Goal: Transaction & Acquisition: Purchase product/service

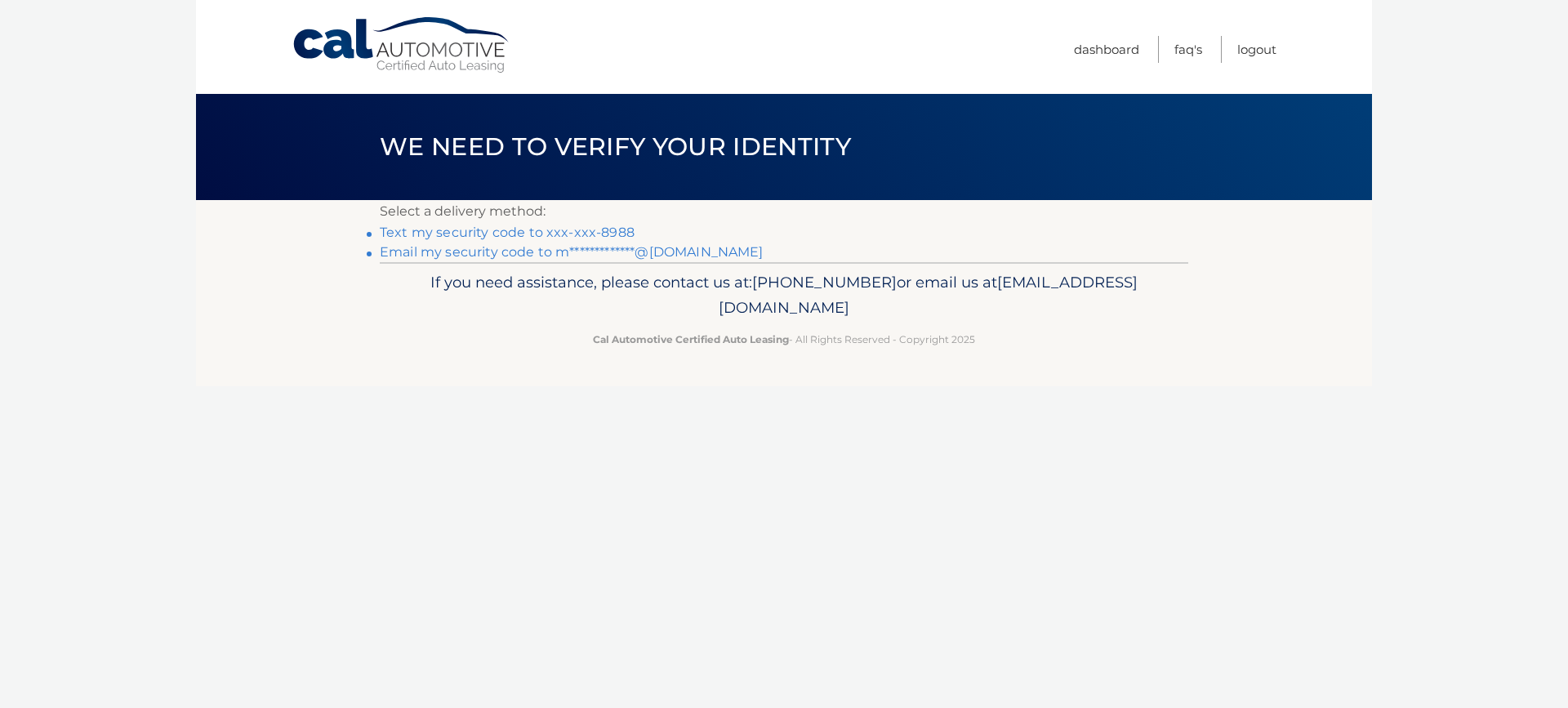
click at [599, 232] on link "Text my security code to xxx-xxx-8988" at bounding box center [508, 232] width 255 height 15
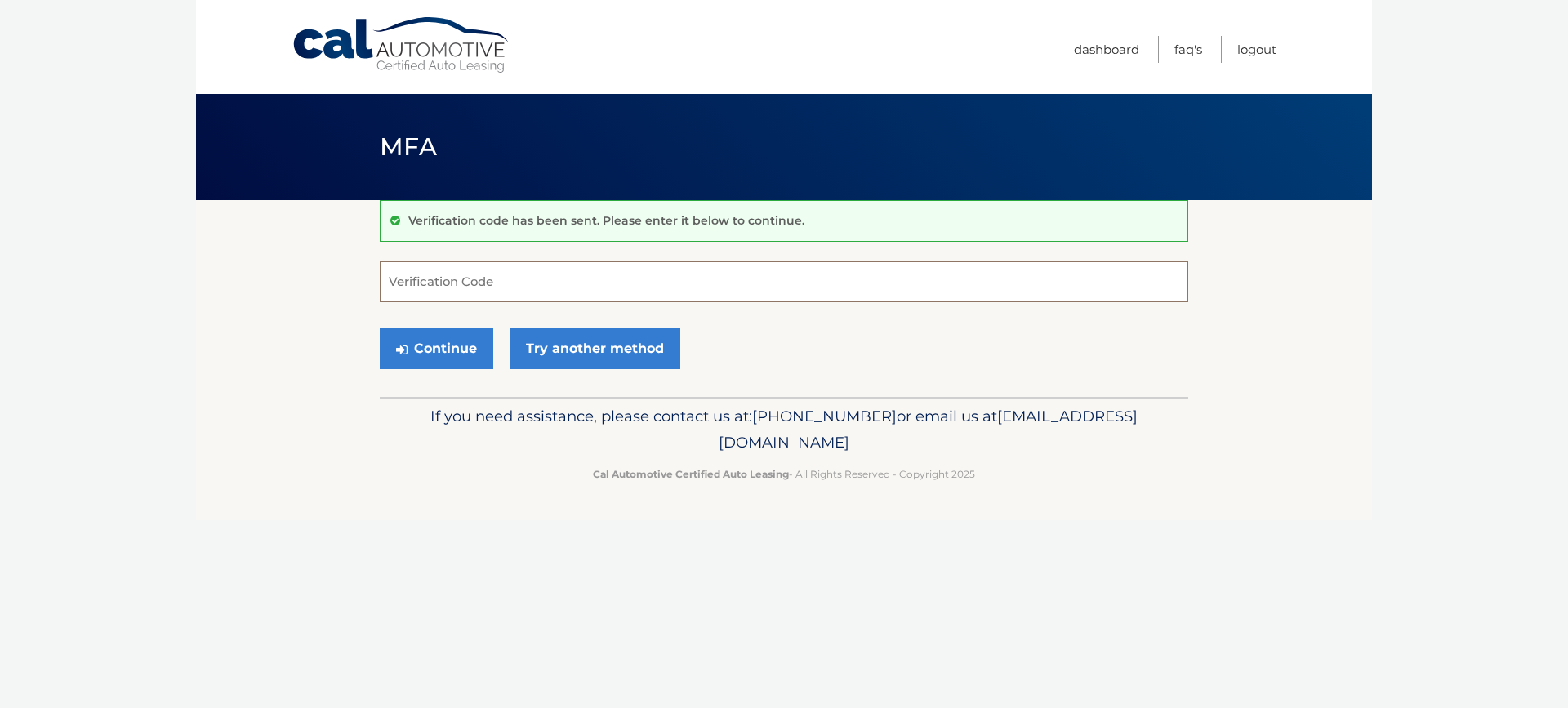
click at [514, 280] on input "Verification Code" at bounding box center [784, 281] width 809 height 41
type input "923772"
click at [452, 353] on button "Continue" at bounding box center [436, 348] width 113 height 41
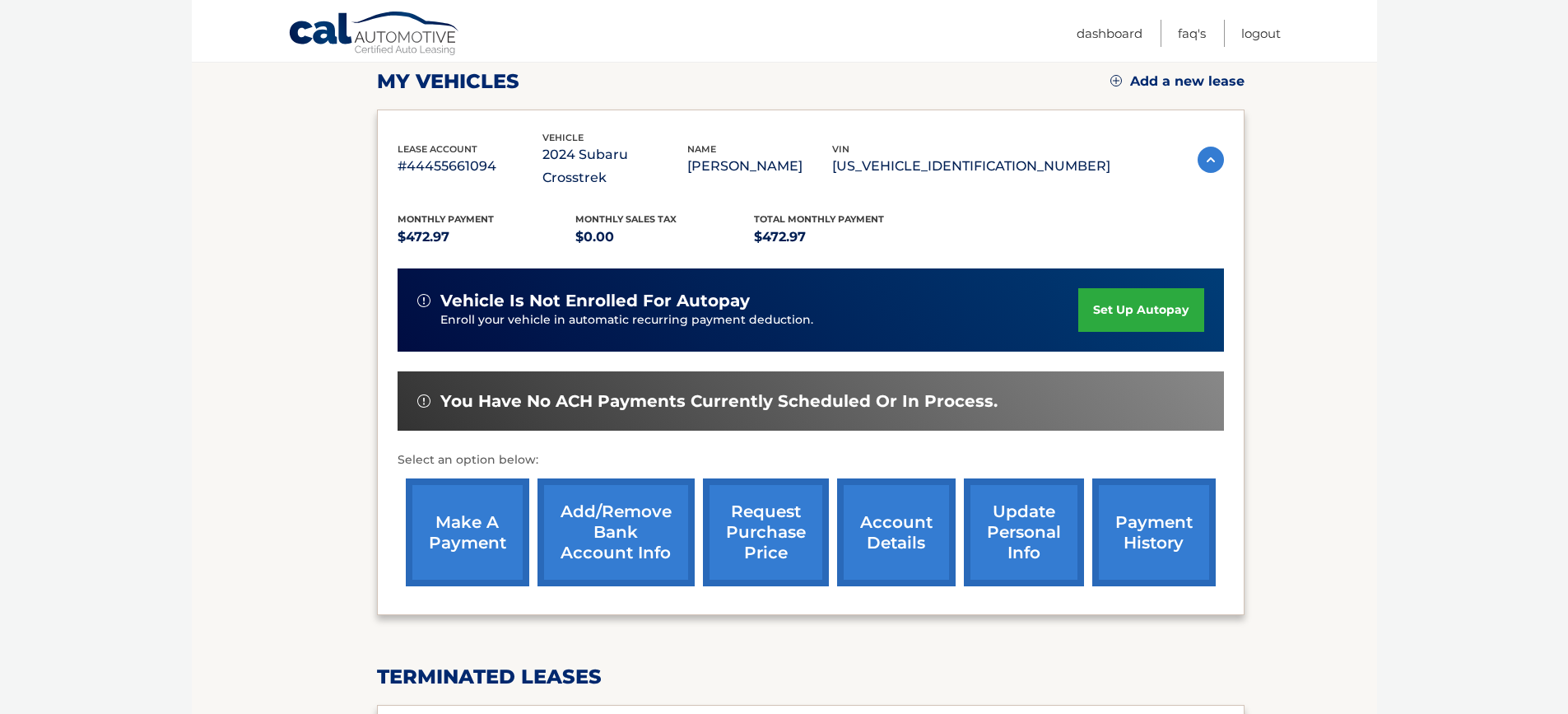
scroll to position [247, 0]
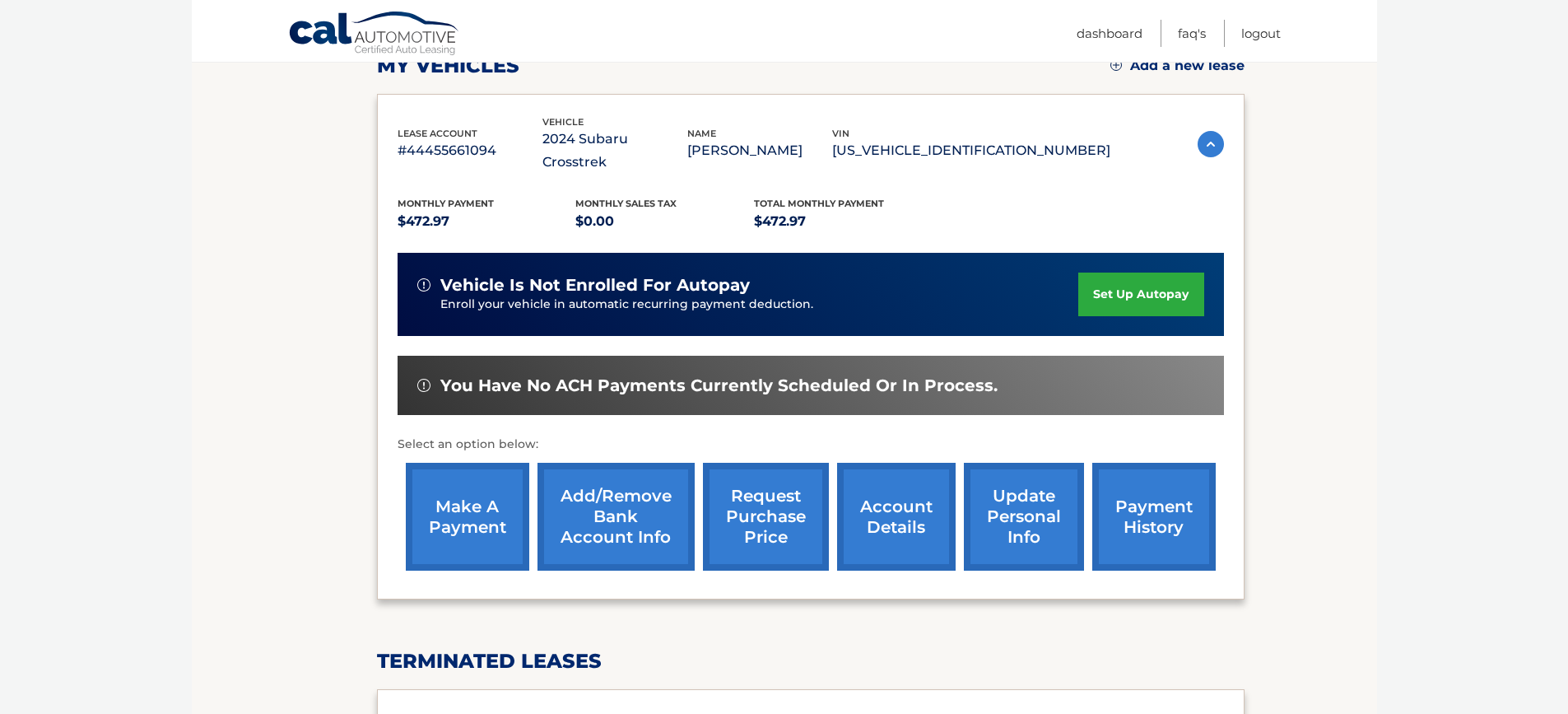
click at [469, 473] on link "make a payment" at bounding box center [467, 517] width 123 height 108
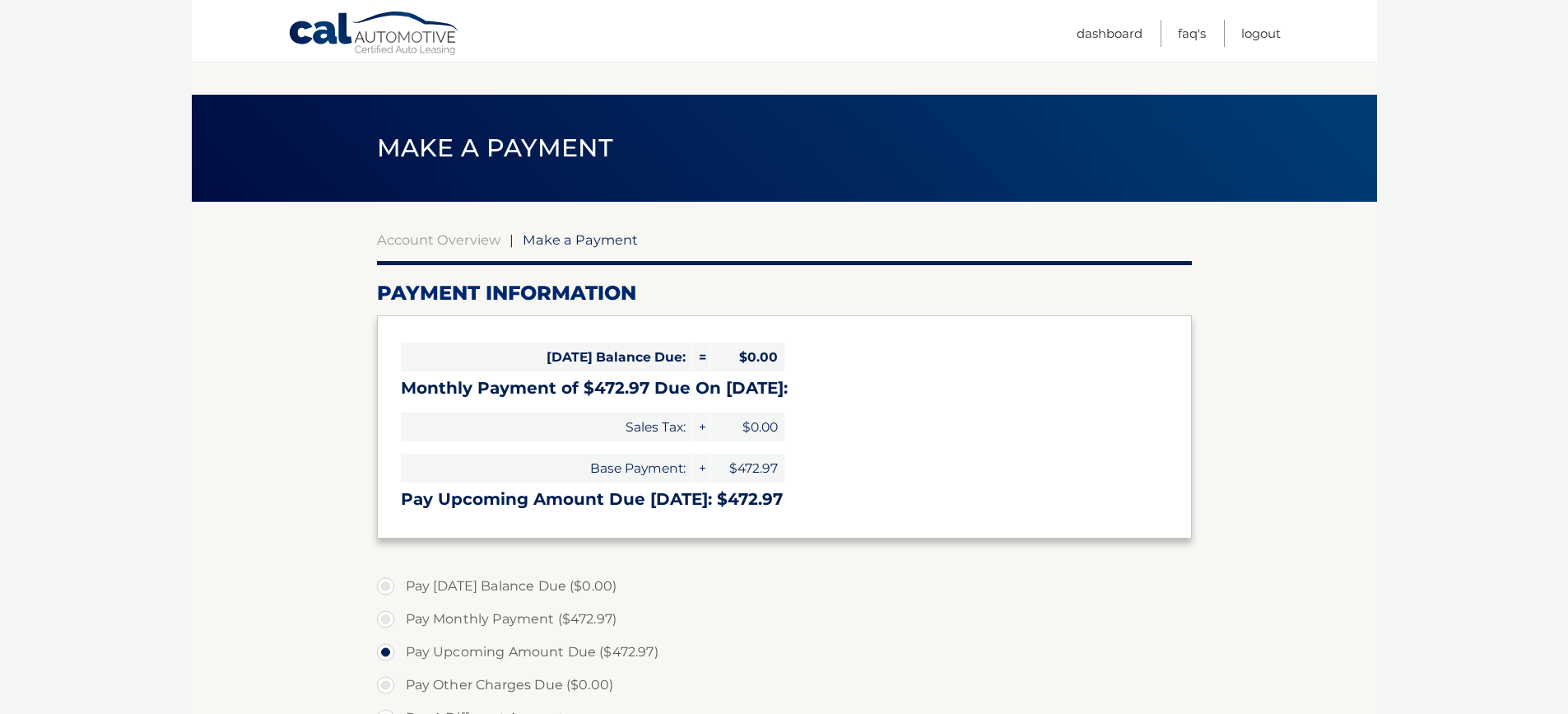
select select "NjAyODhhYTEtYmMwNy00YTQ4LTliMjUtZWNhZmM4MDM5ZjVk"
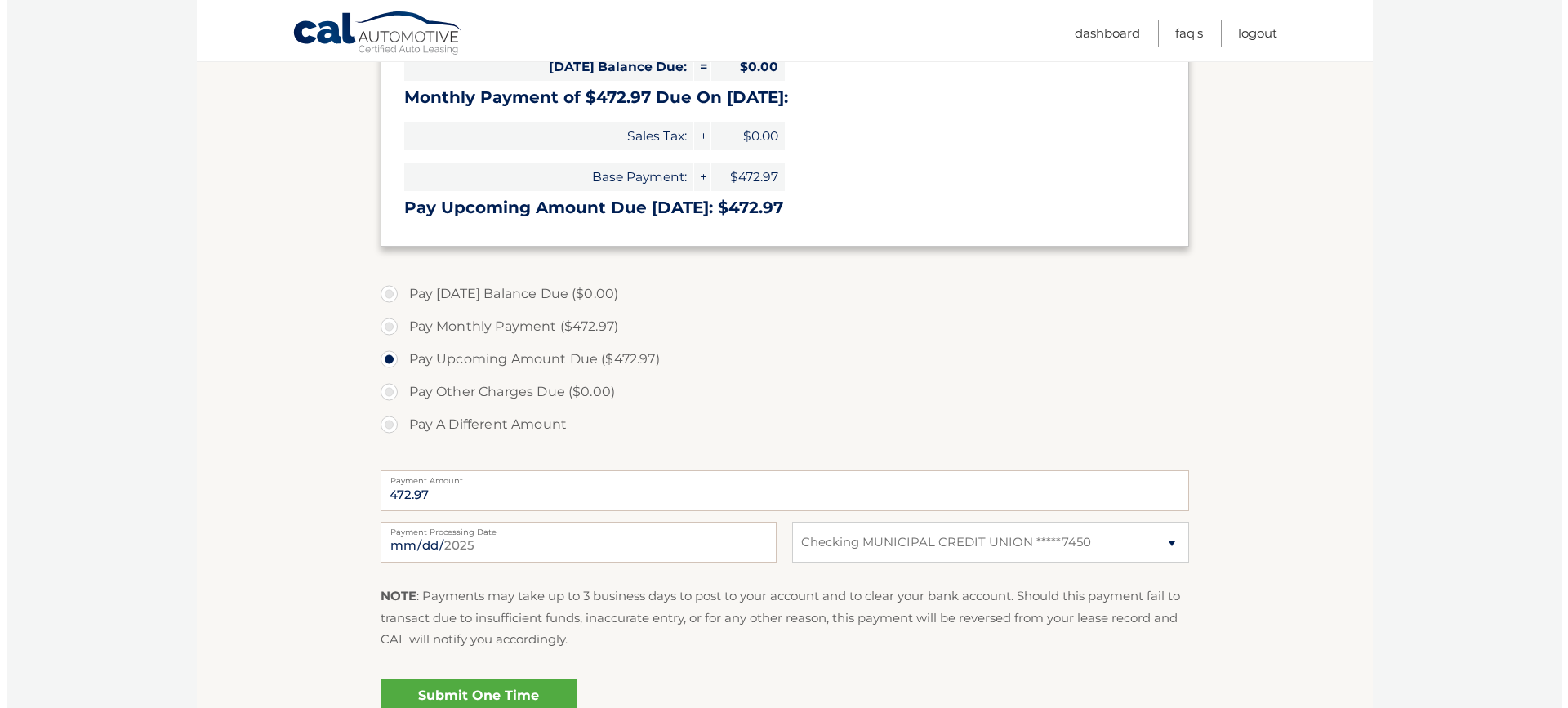
scroll to position [326, 0]
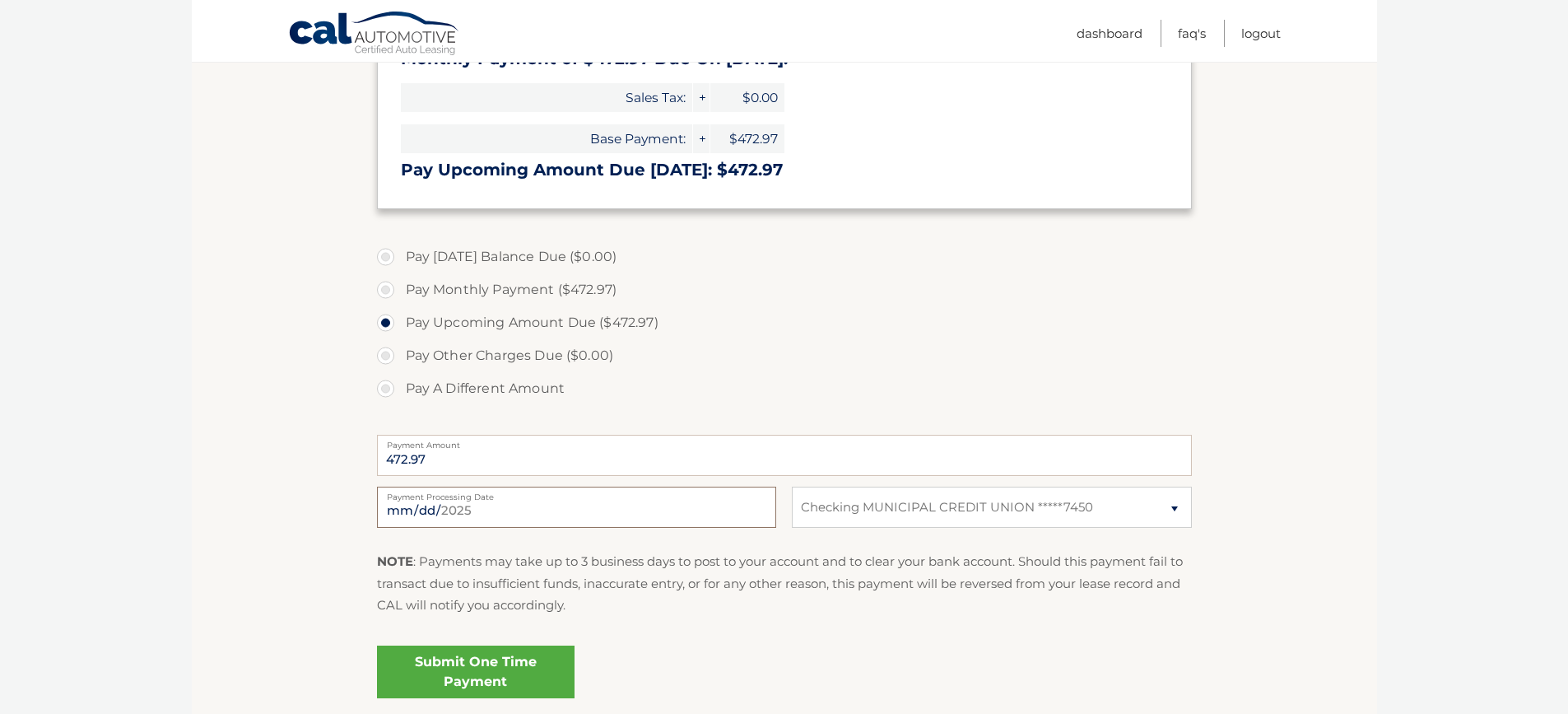
click at [557, 501] on input "[DATE]" at bounding box center [577, 507] width 400 height 41
click at [504, 664] on link "Submit One Time Payment" at bounding box center [476, 671] width 197 height 52
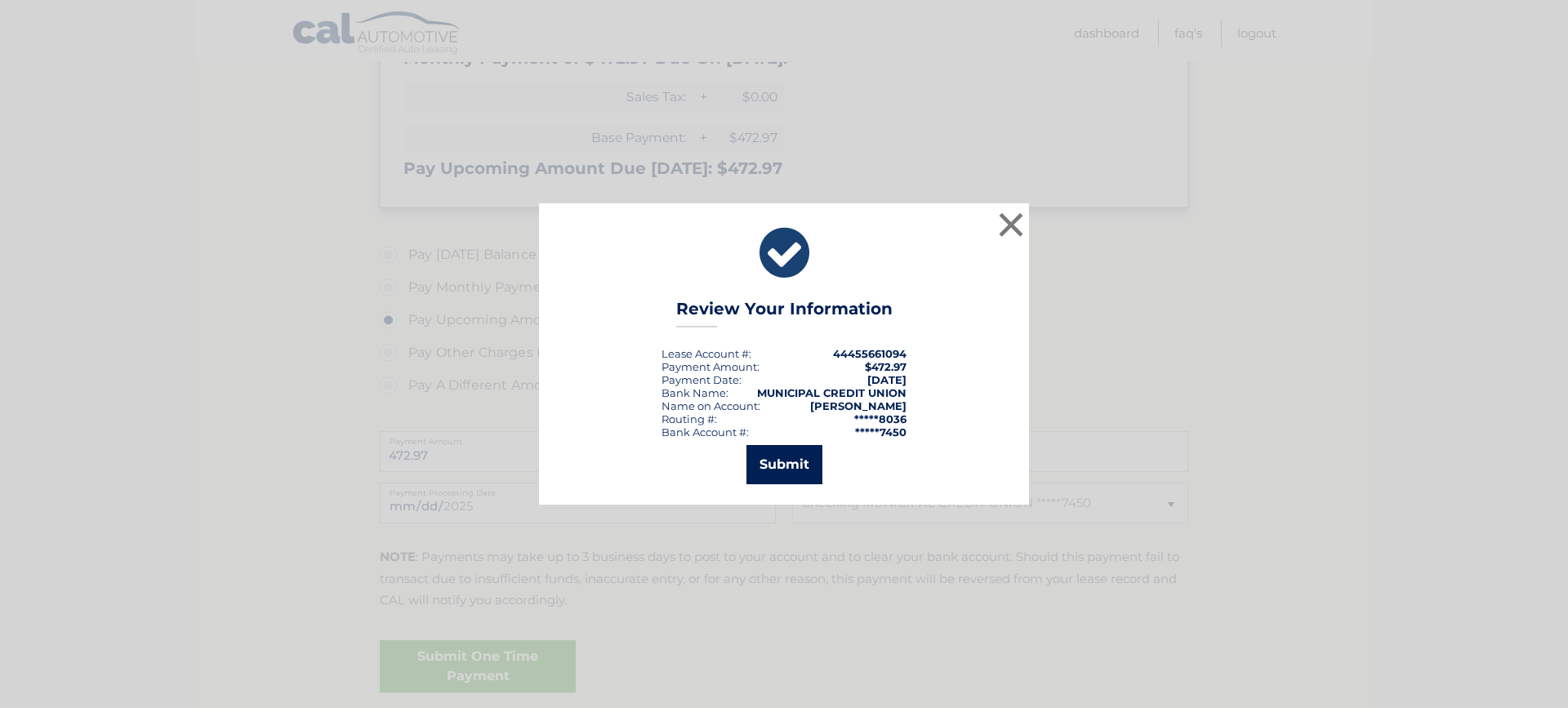
click at [800, 469] on button "Submit" at bounding box center [784, 464] width 76 height 39
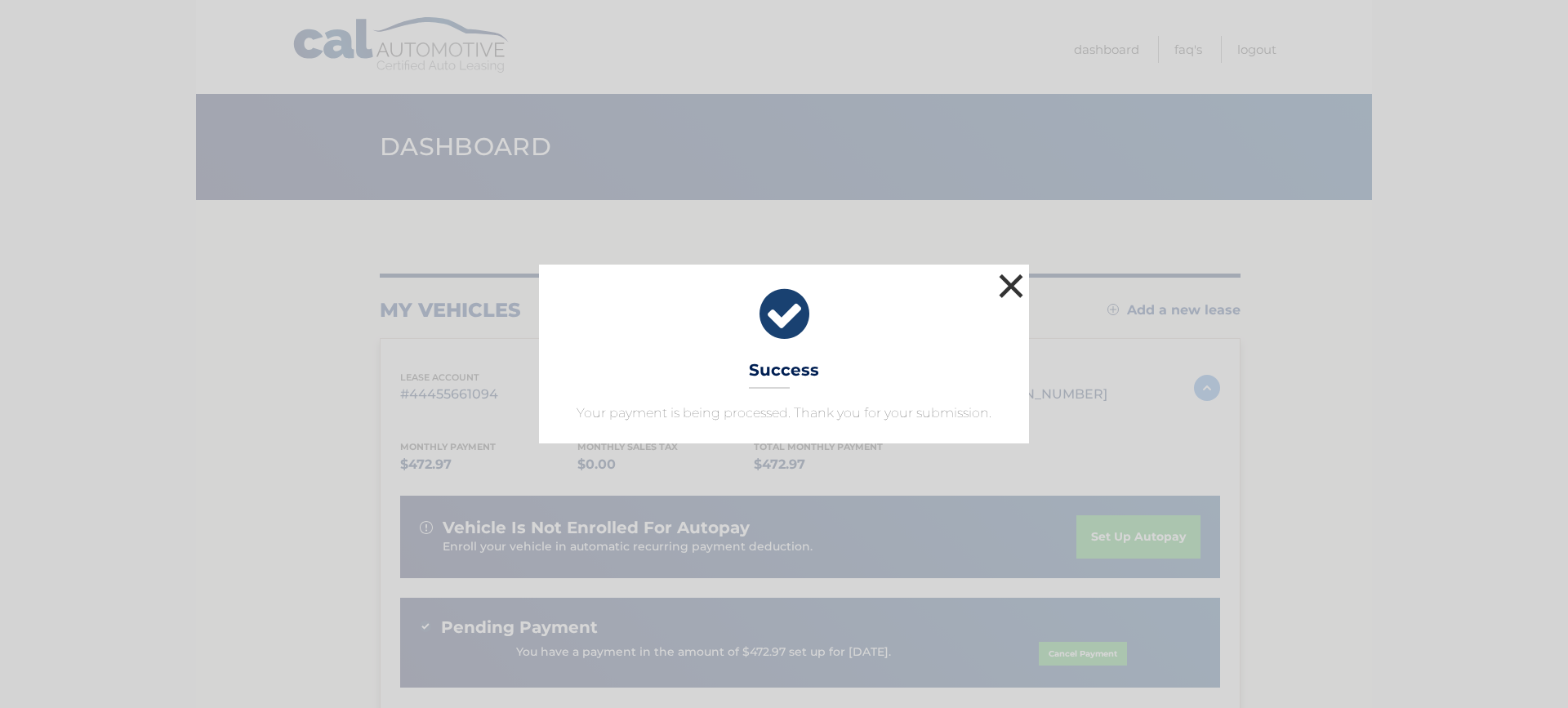
click at [1014, 286] on button "×" at bounding box center [1011, 286] width 32 height 32
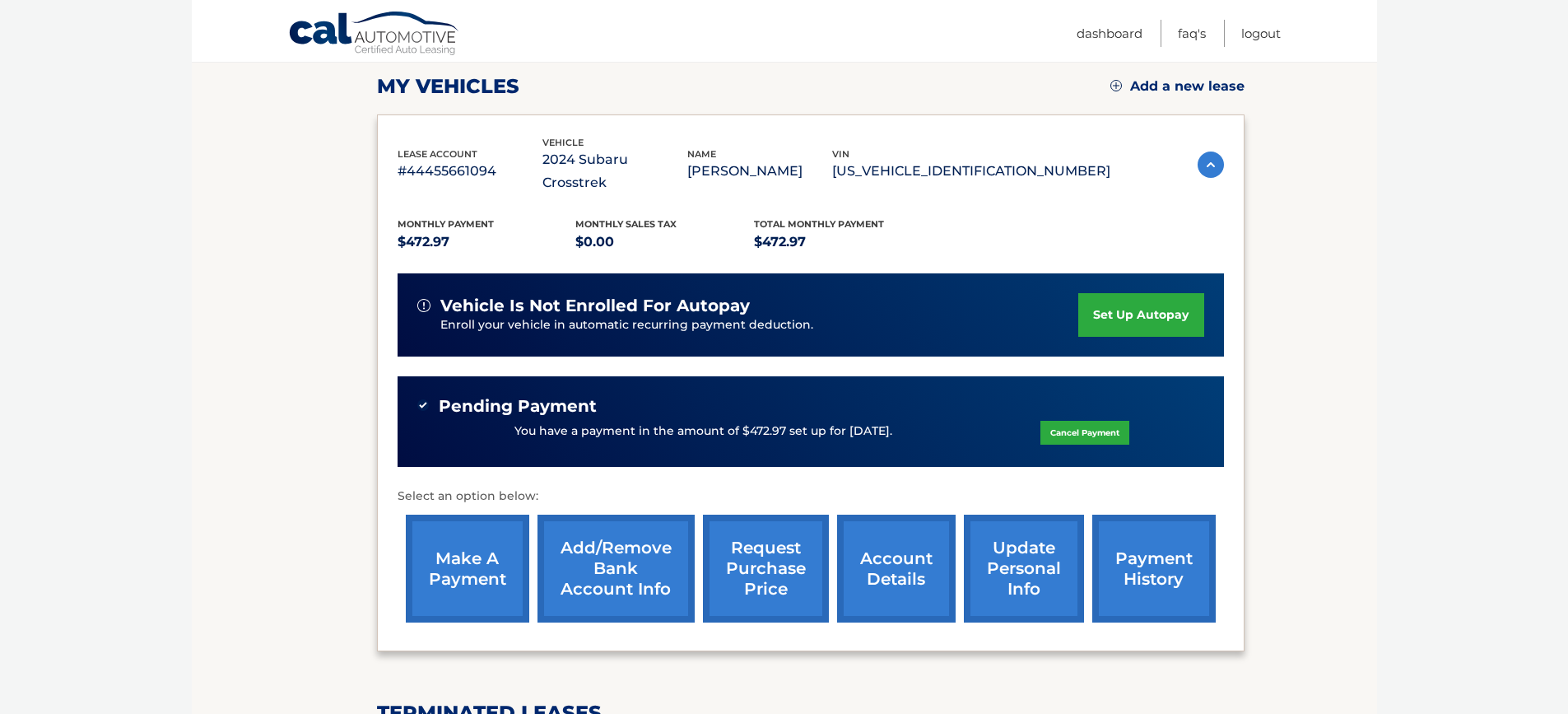
scroll to position [329, 0]
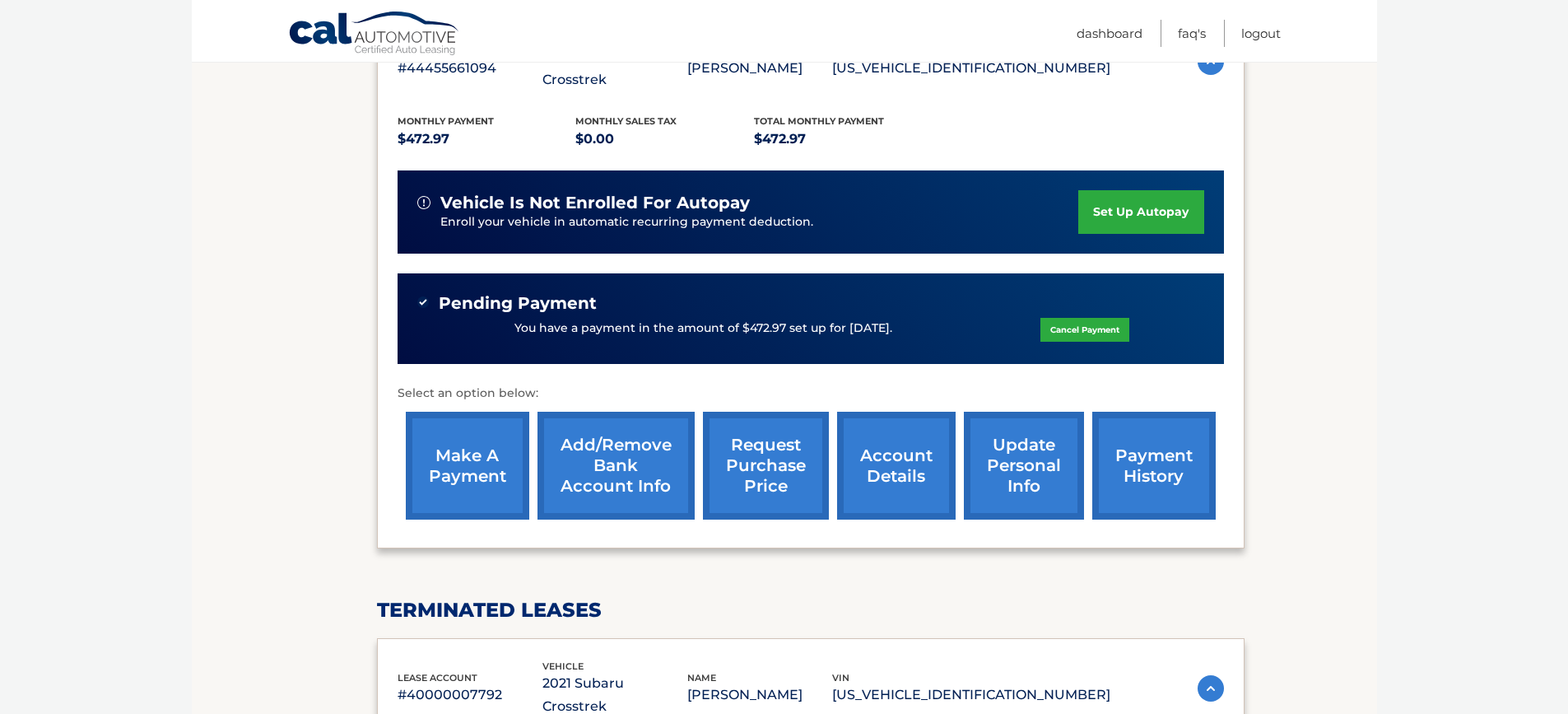
click at [887, 440] on link "account details" at bounding box center [897, 465] width 118 height 108
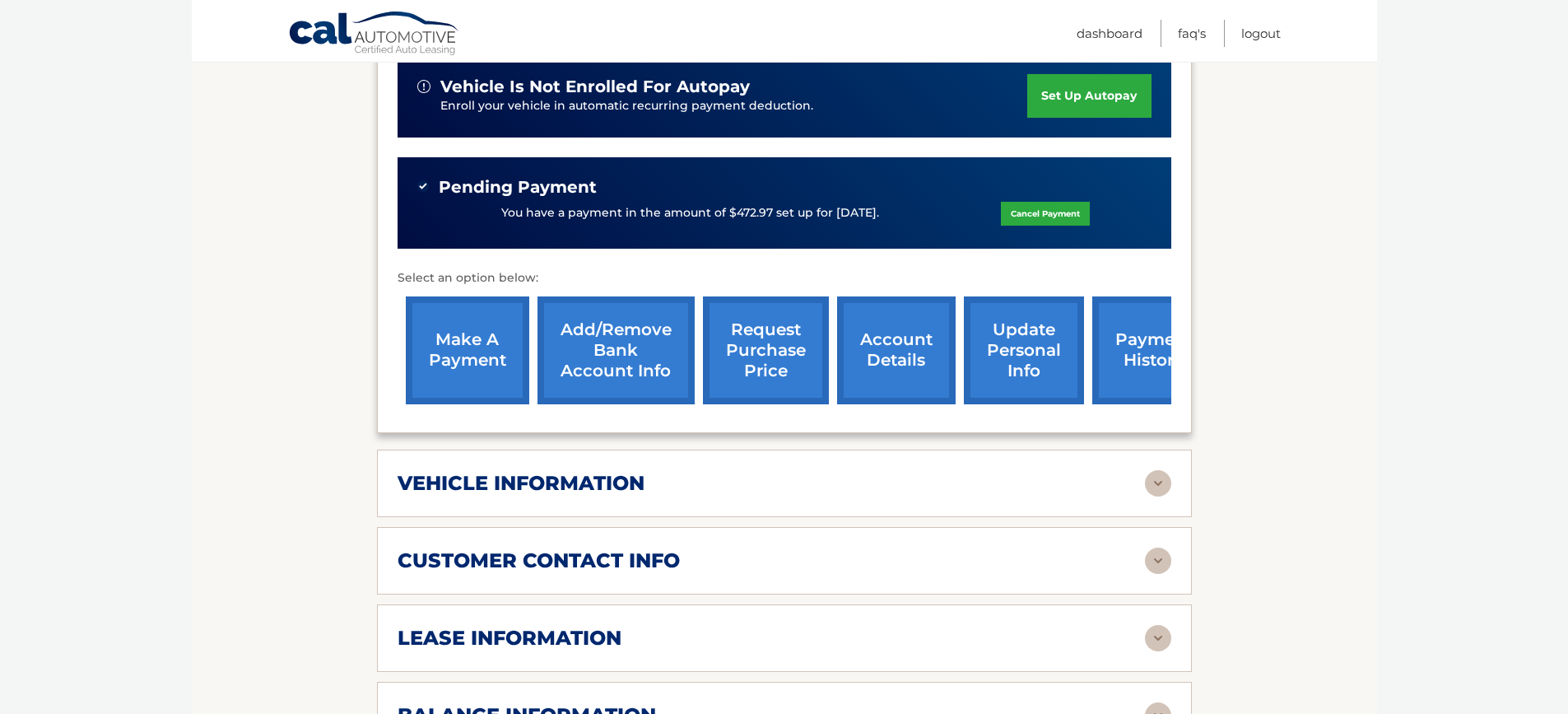
scroll to position [576, 0]
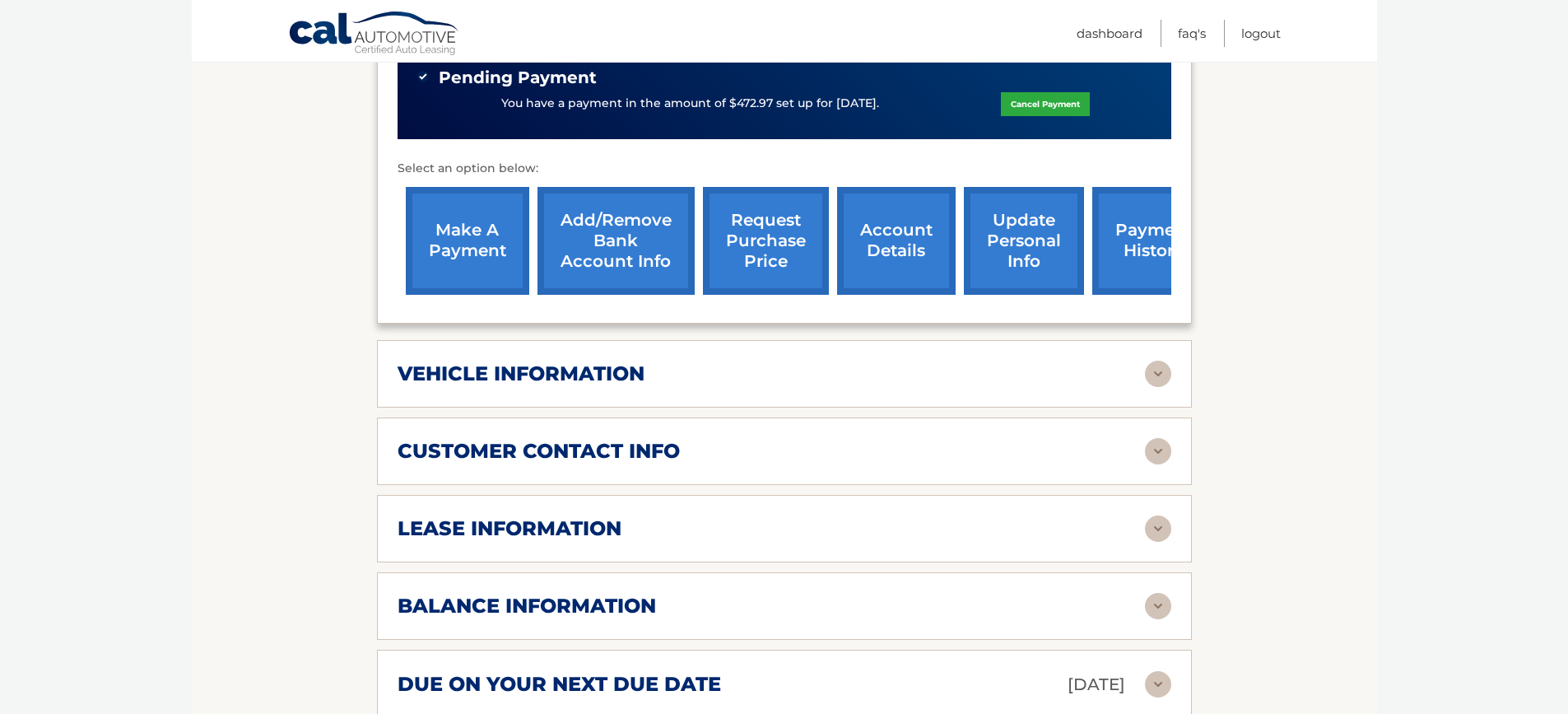
click at [592, 516] on h2 "lease information" at bounding box center [509, 528] width 224 height 25
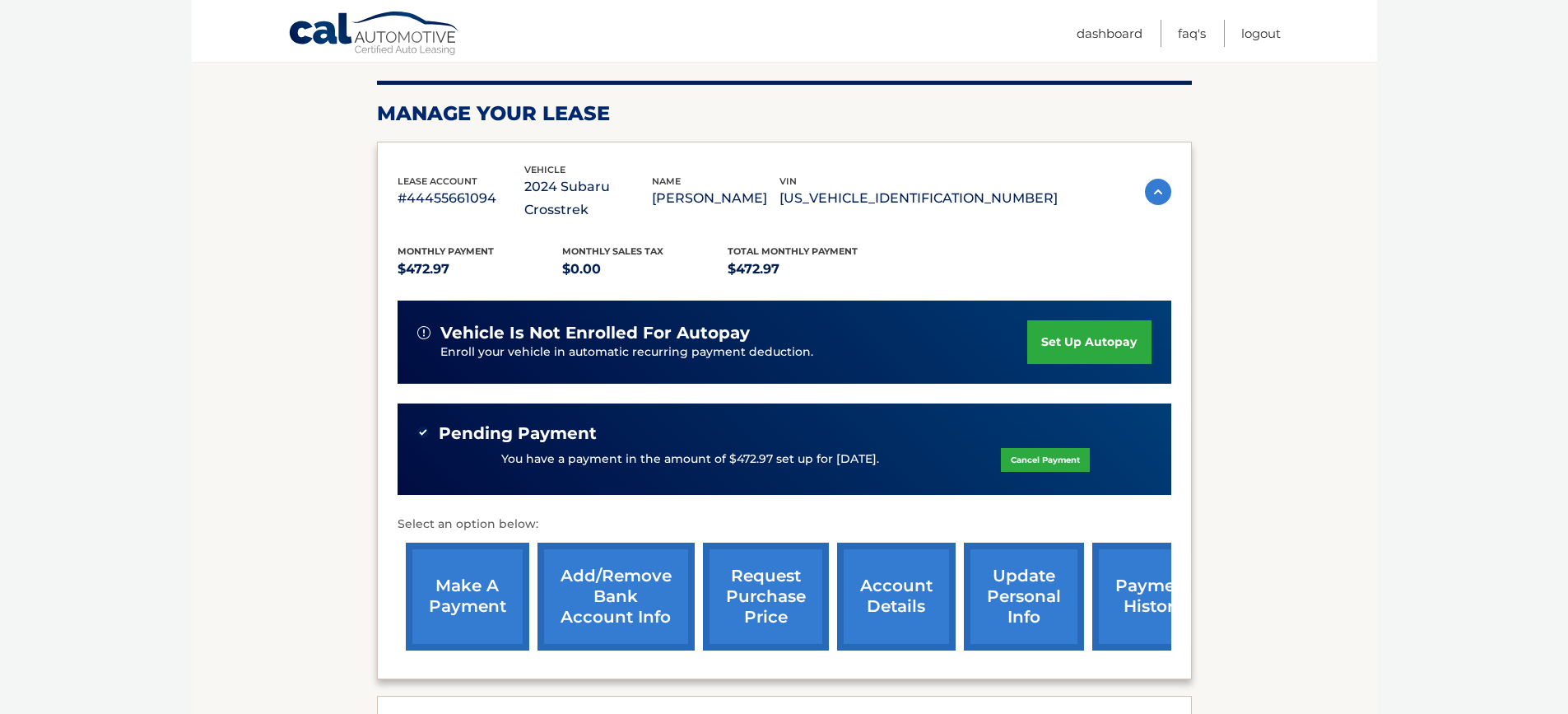
scroll to position [82, 0]
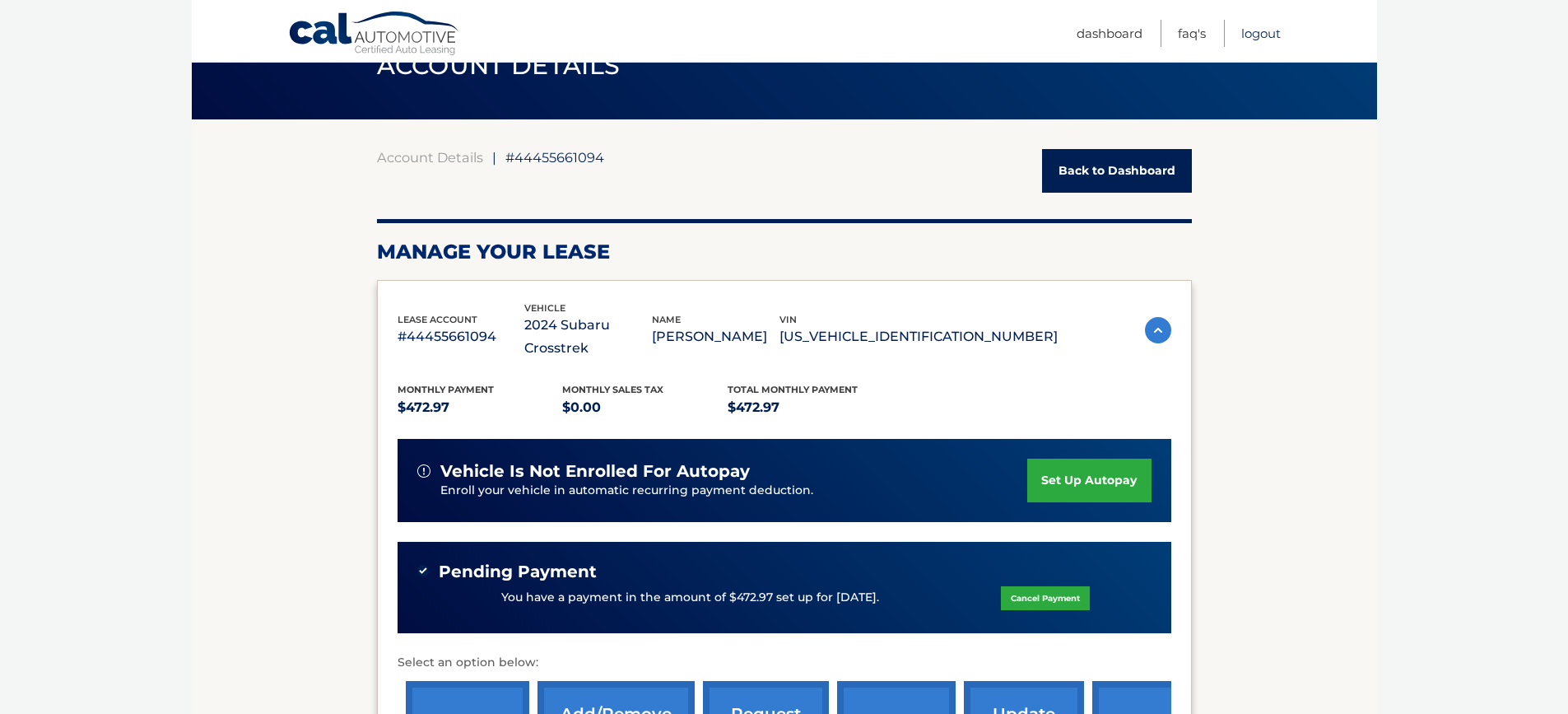
click at [1258, 30] on link "Logout" at bounding box center [1261, 33] width 39 height 27
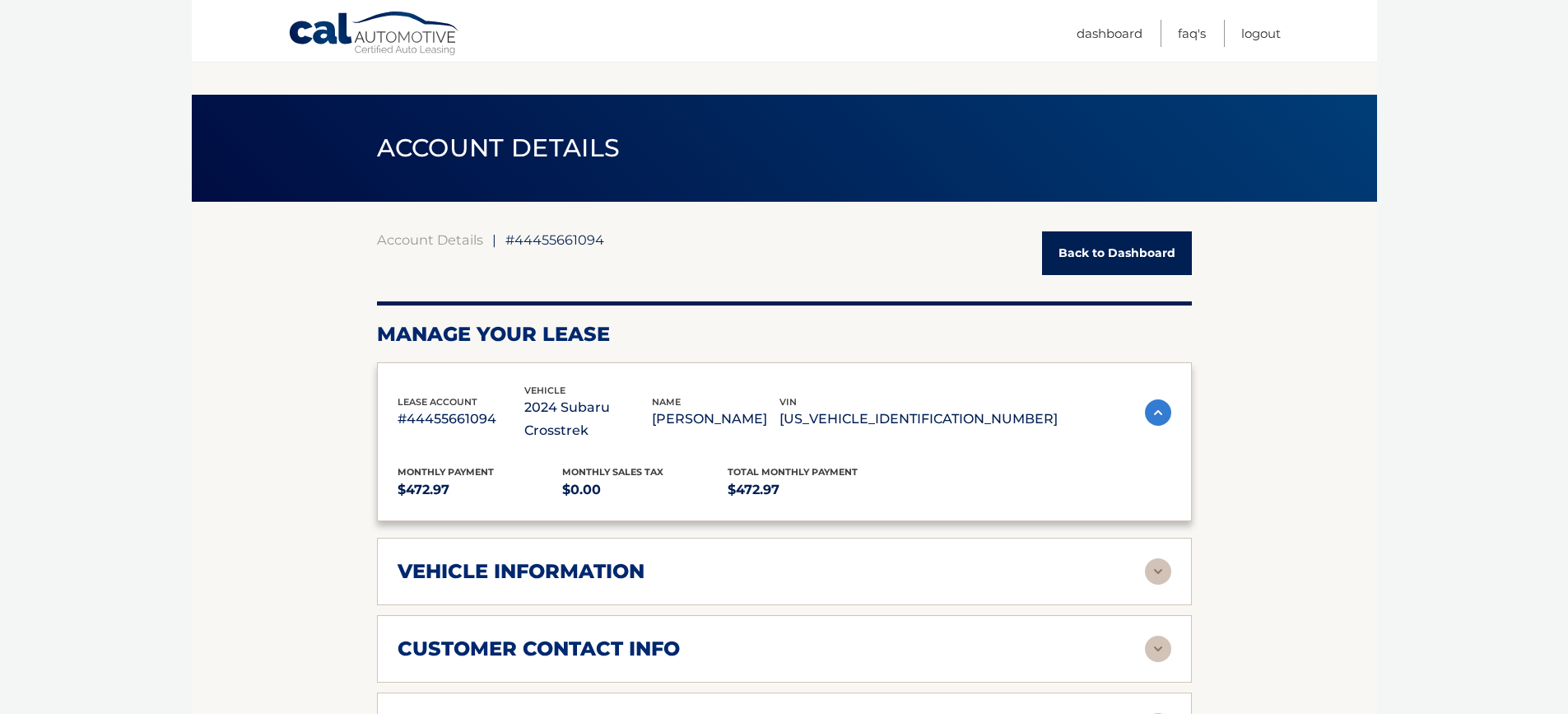
scroll to position [82, 0]
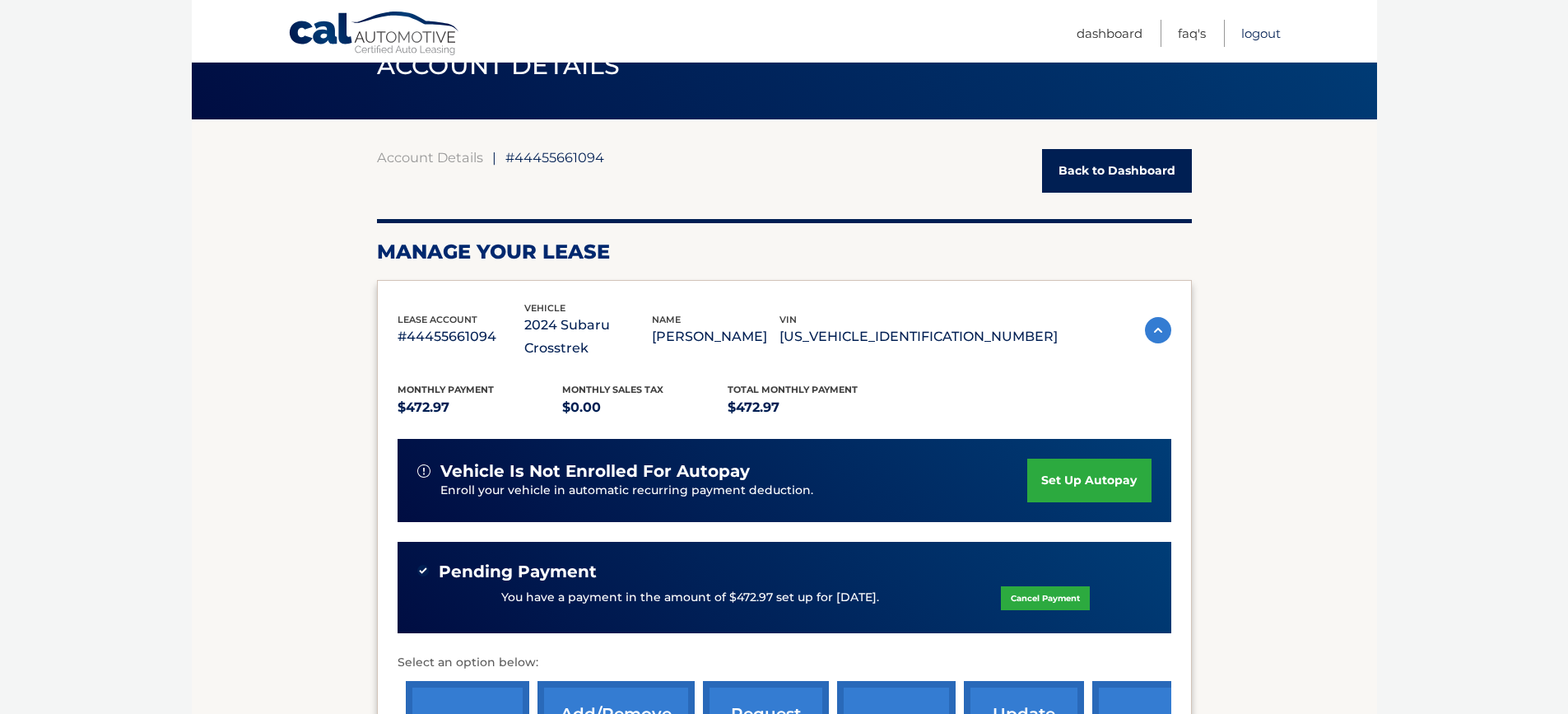
click at [1254, 36] on link "Logout" at bounding box center [1261, 33] width 39 height 27
